Goal: Find specific page/section: Find specific page/section

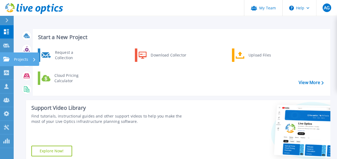
click at [16, 57] on p "Projects" at bounding box center [21, 59] width 14 height 14
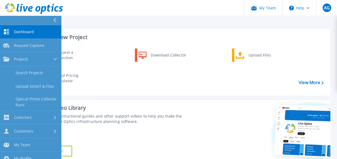
click at [139, 81] on div "Request a Collection Download Collector Upload Files Cloud Pricing Calculator" at bounding box center [181, 70] width 294 height 46
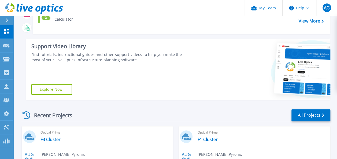
scroll to position [161, 0]
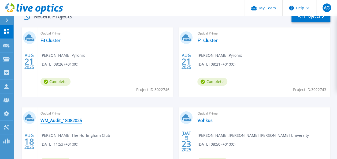
click at [73, 120] on link "WM_Audit_18082025" at bounding box center [61, 120] width 42 height 5
